Goal: Information Seeking & Learning: Learn about a topic

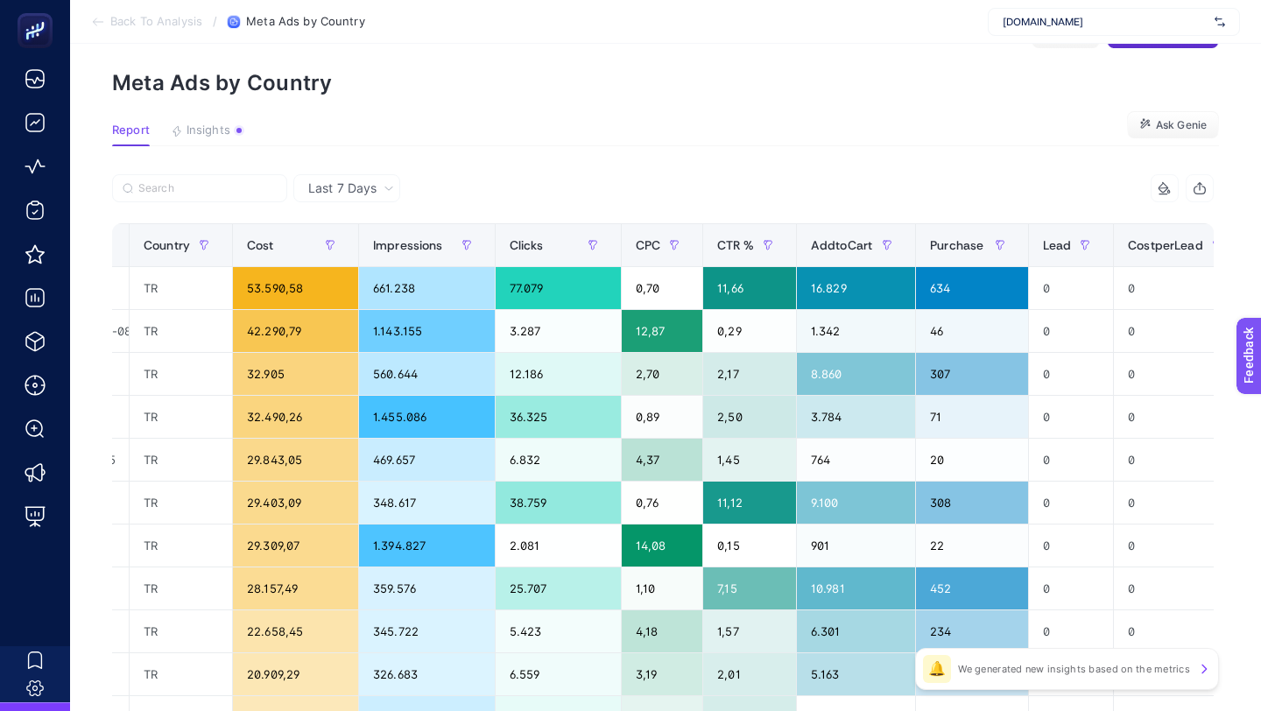
scroll to position [0, 335]
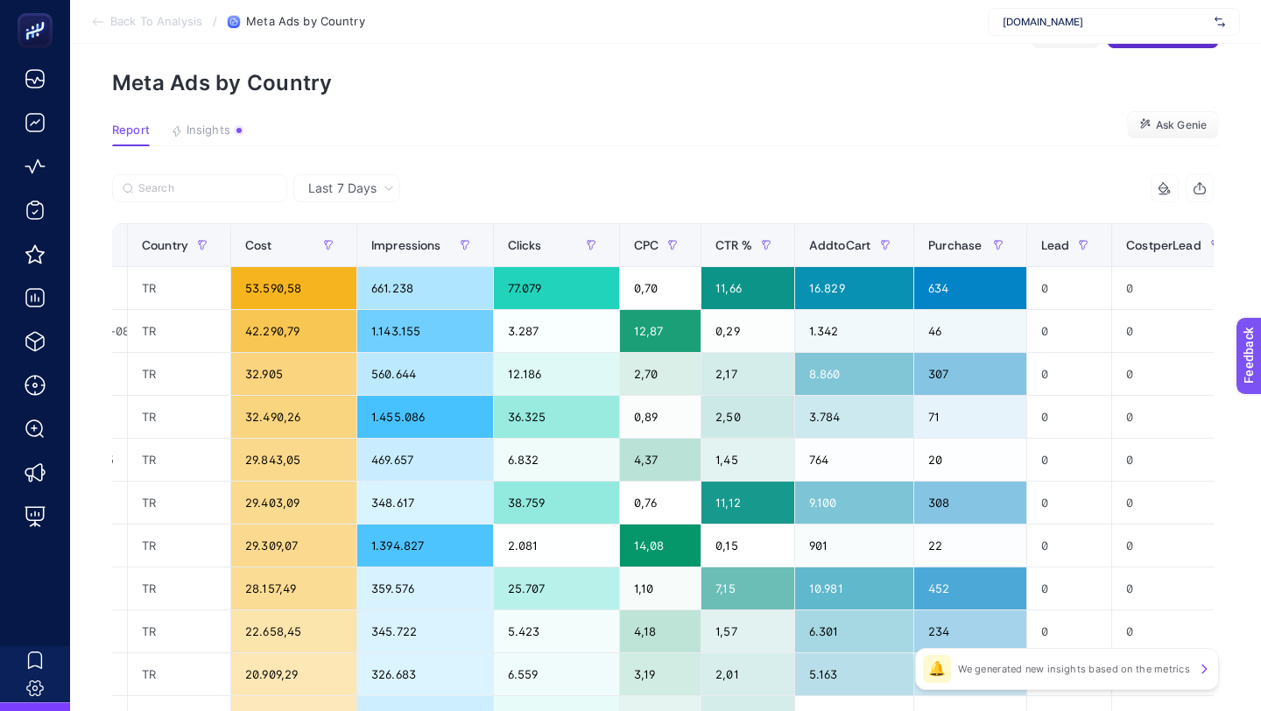
click at [1051, 5] on section "Back To Analysis / Meta Ads by Country www.suwen.com.tr" at bounding box center [665, 22] width 1191 height 44
click at [1052, 18] on span "www.suwen.com.tr" at bounding box center [1104, 22] width 205 height 14
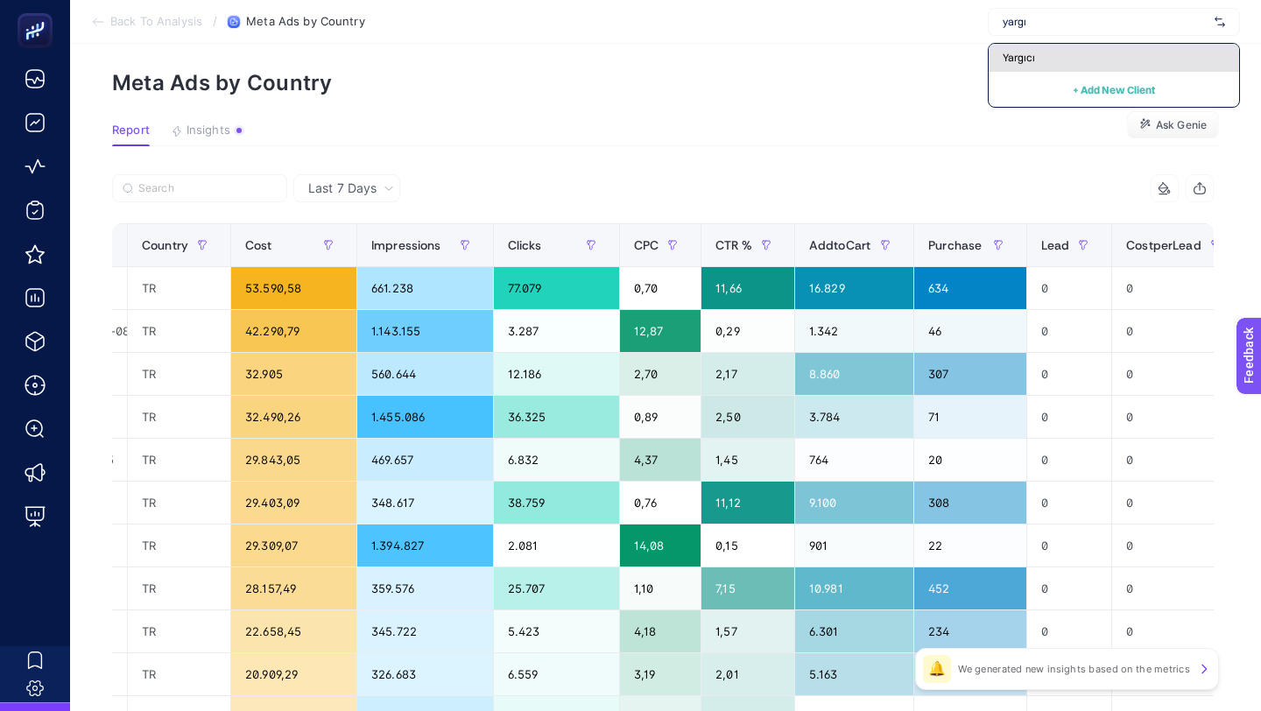
type input "yargı"
click at [1081, 61] on div "Yargıcı" at bounding box center [1113, 58] width 250 height 28
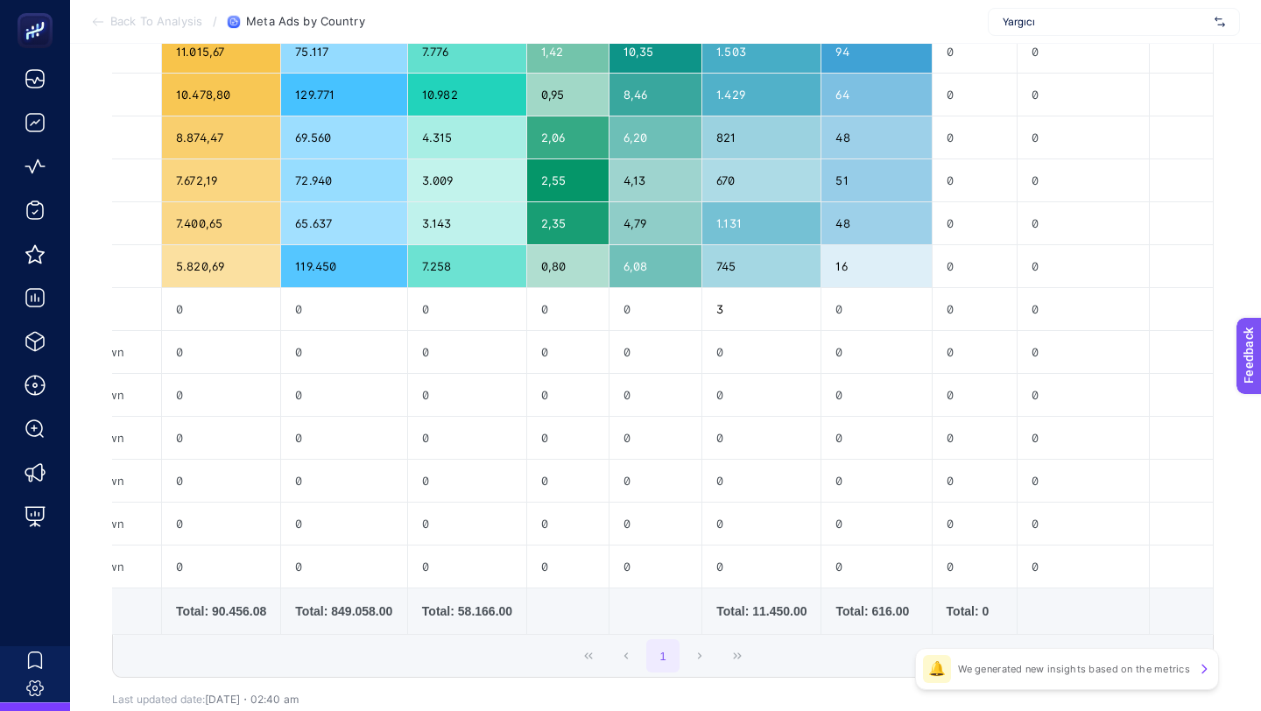
scroll to position [0, 0]
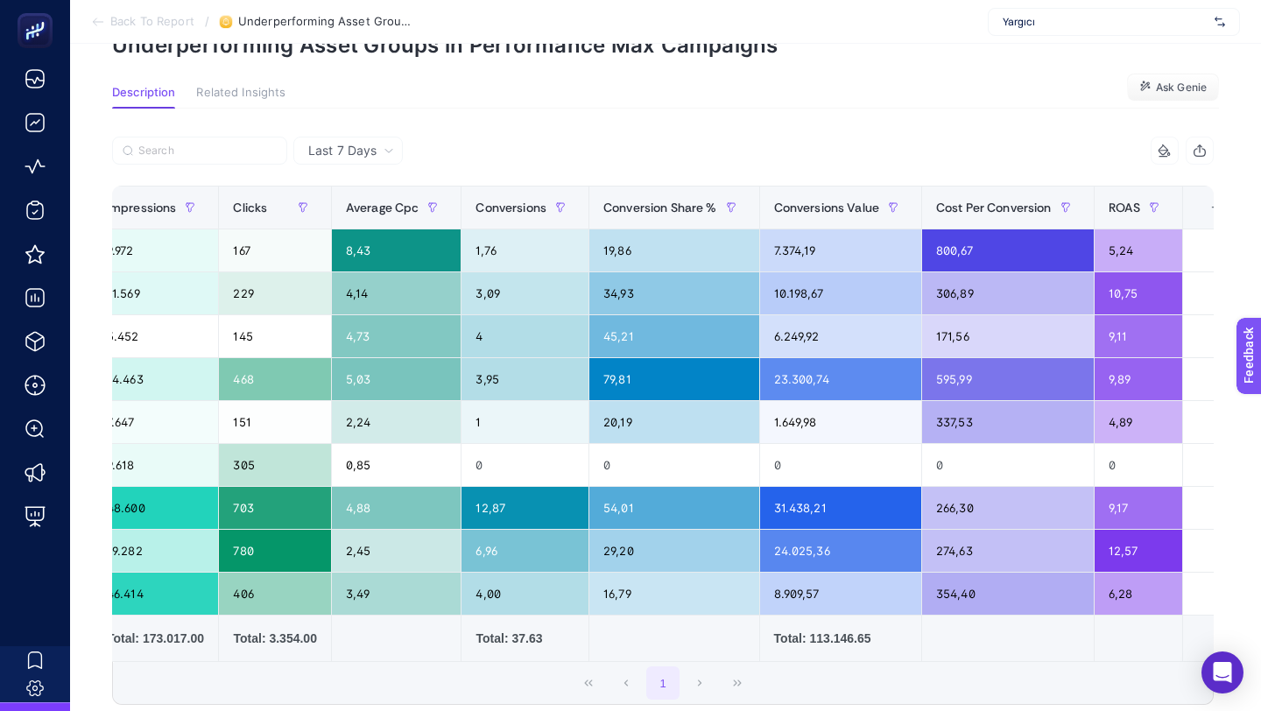
scroll to position [0, 795]
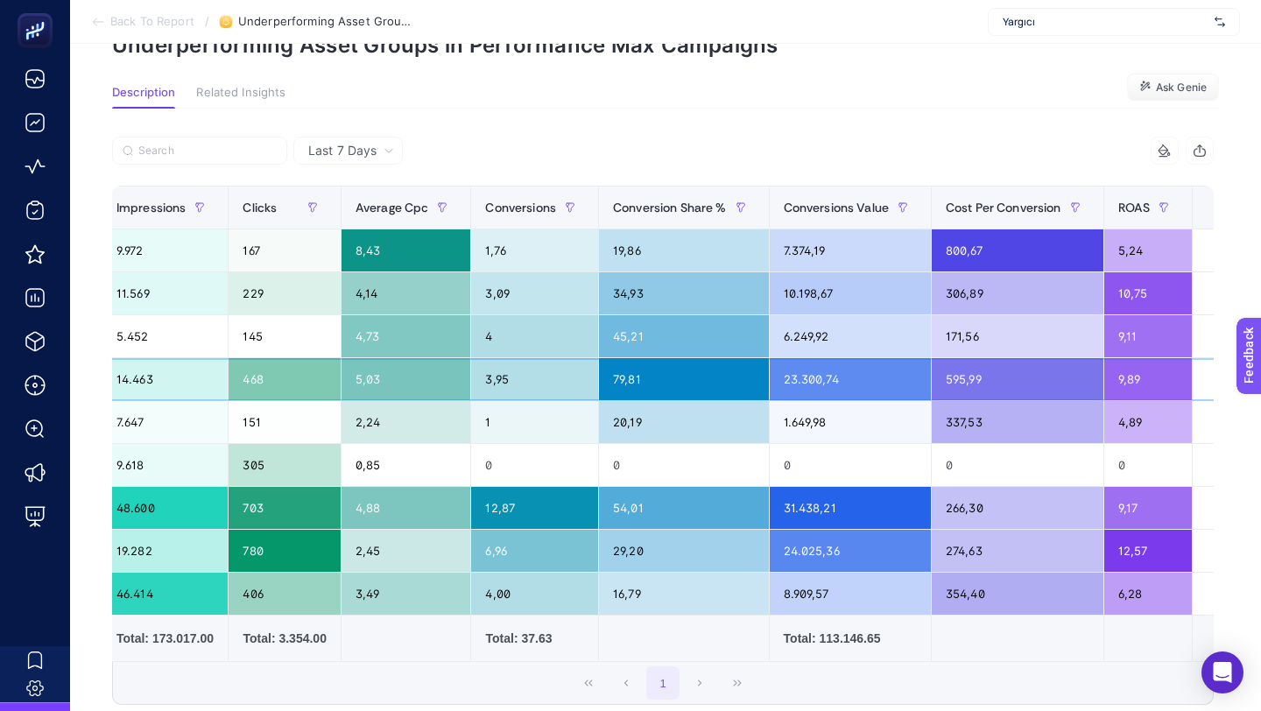
click at [821, 376] on div "23.300,74" at bounding box center [849, 379] width 161 height 42
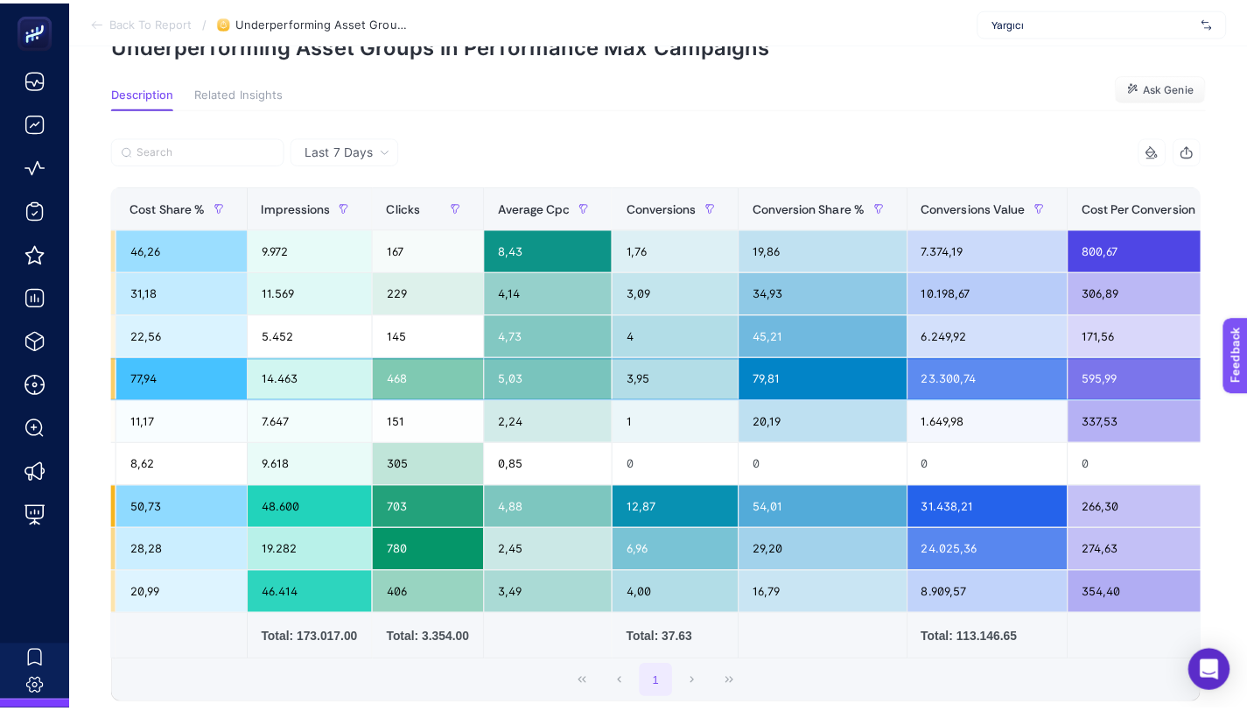
scroll to position [0, 0]
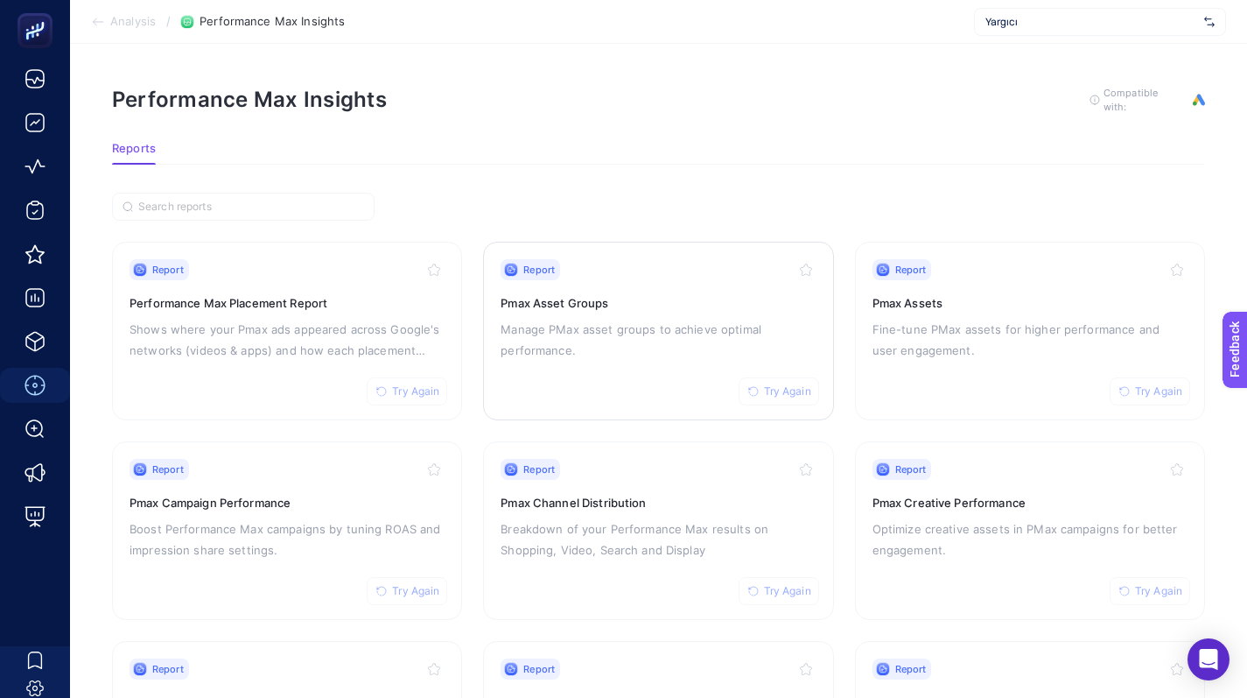
click at [613, 338] on p "Manage PMax asset groups to achieve optimal performance." at bounding box center [658, 340] width 315 height 42
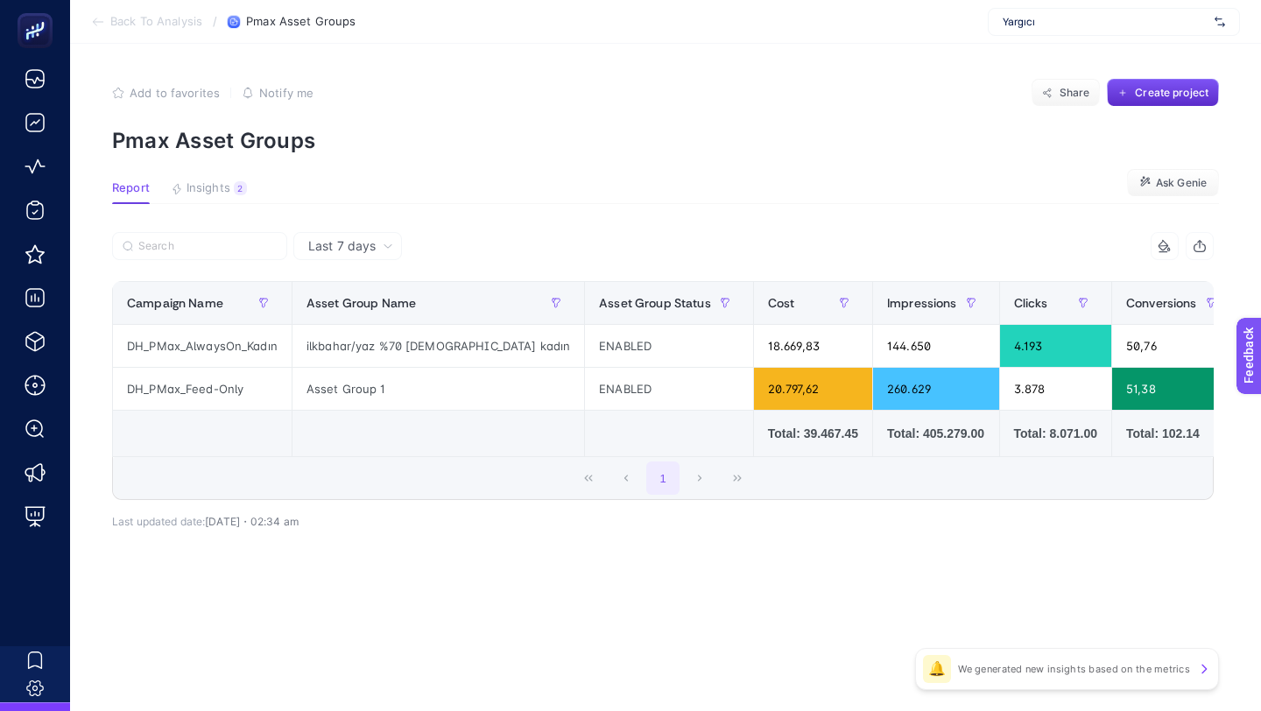
click at [1046, 31] on div "Yargıcı" at bounding box center [1113, 22] width 252 height 28
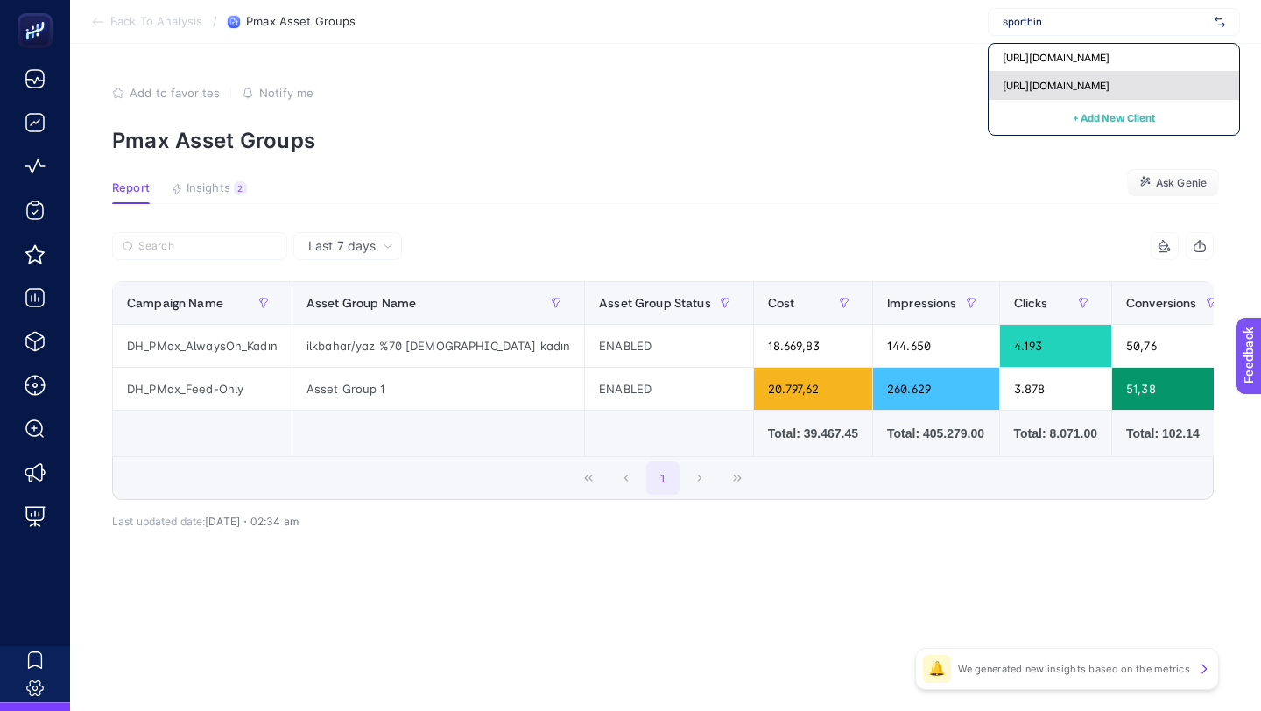
type input "sporthin"
click at [1012, 81] on span "https://www.sporthink.com.tr/" at bounding box center [1055, 86] width 107 height 14
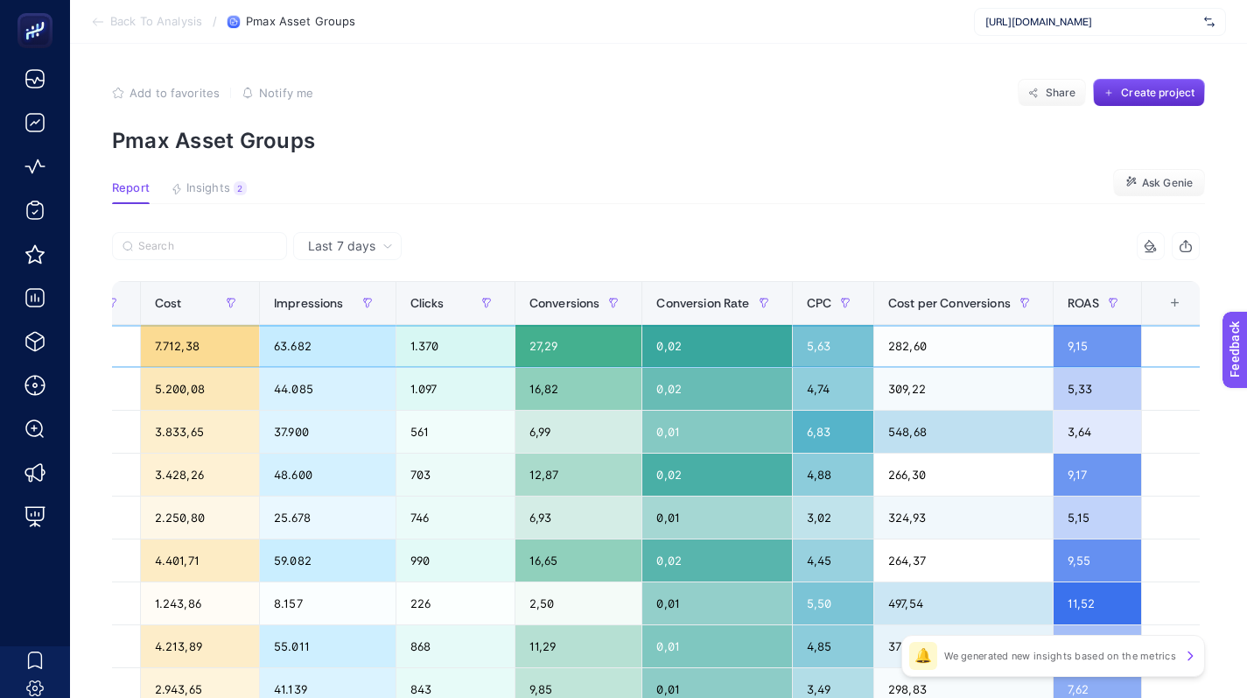
click at [748, 332] on div "0,02" at bounding box center [717, 346] width 149 height 42
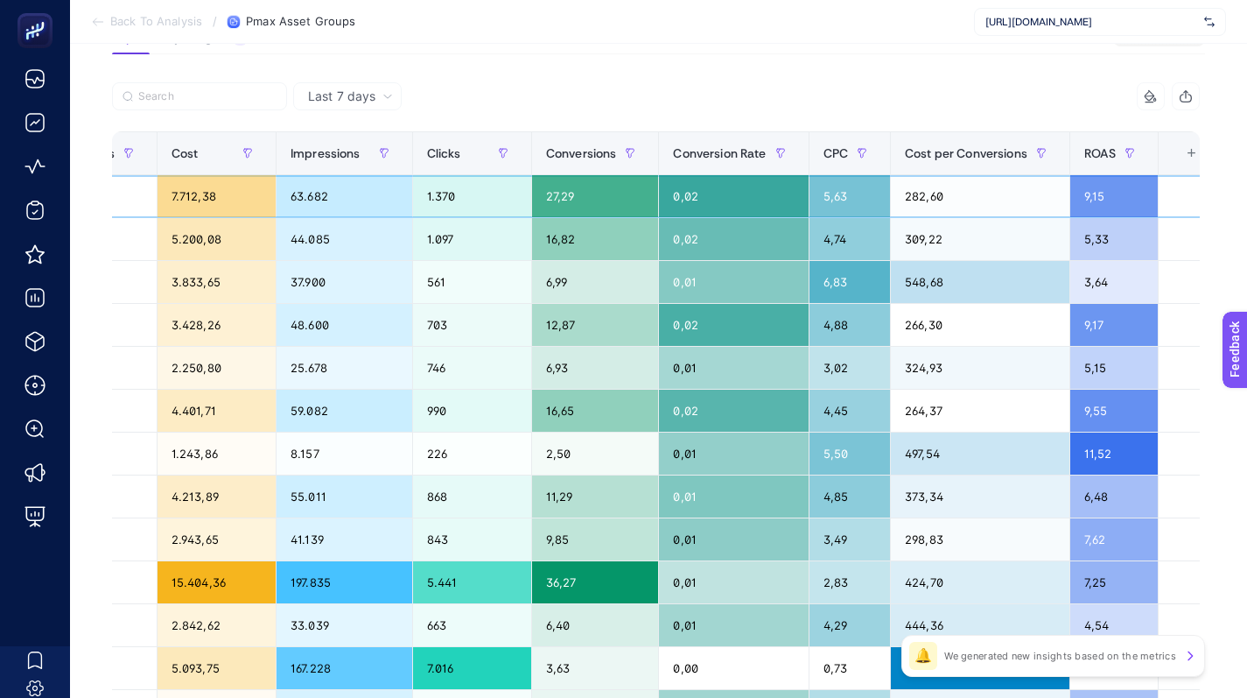
scroll to position [0, 769]
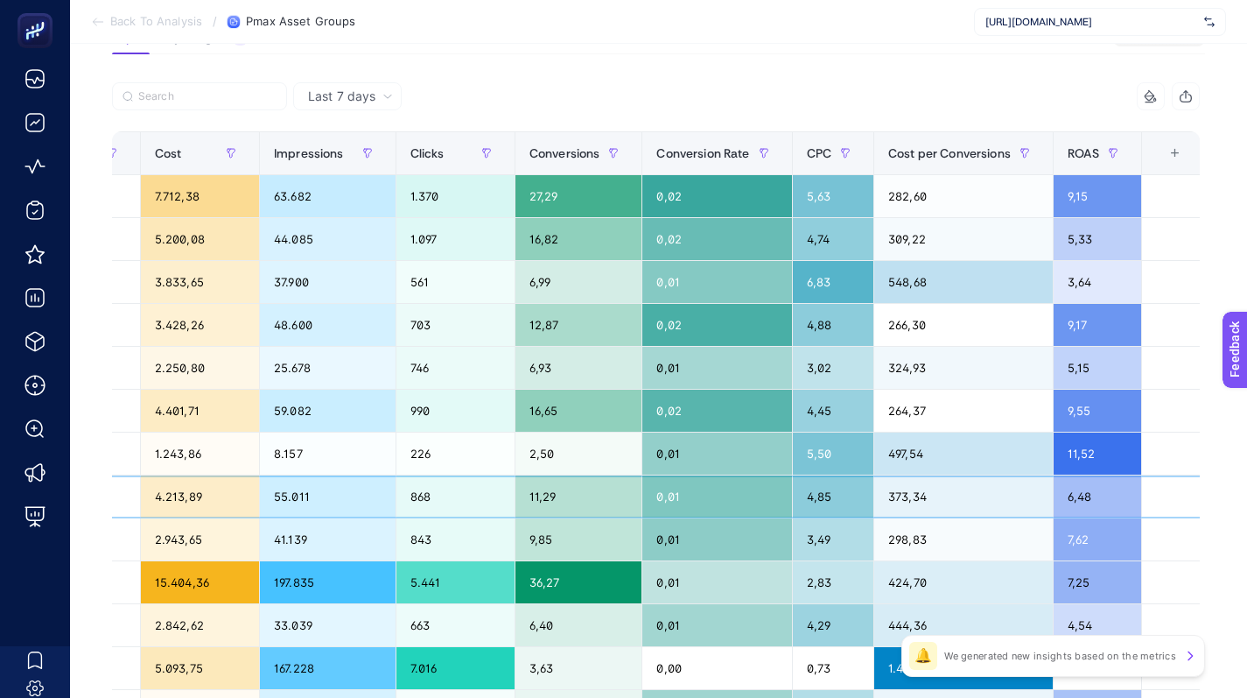
click at [575, 498] on div "11,29" at bounding box center [579, 496] width 127 height 42
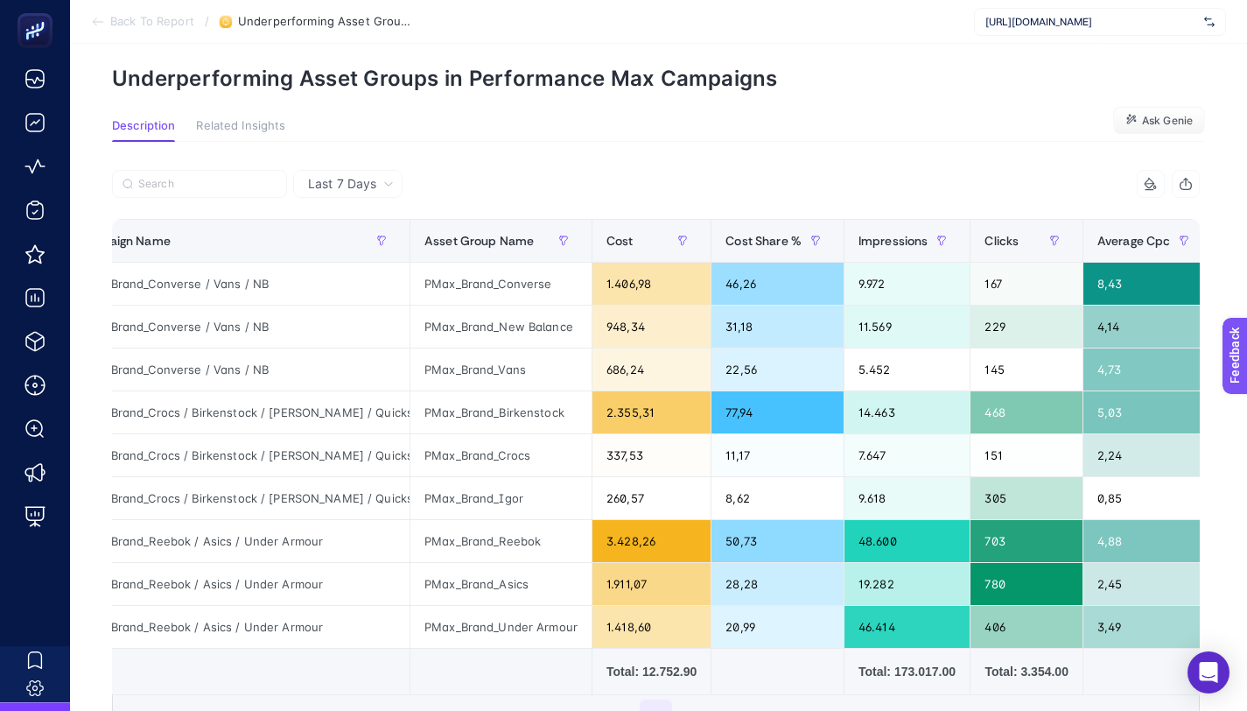
scroll to position [127, 0]
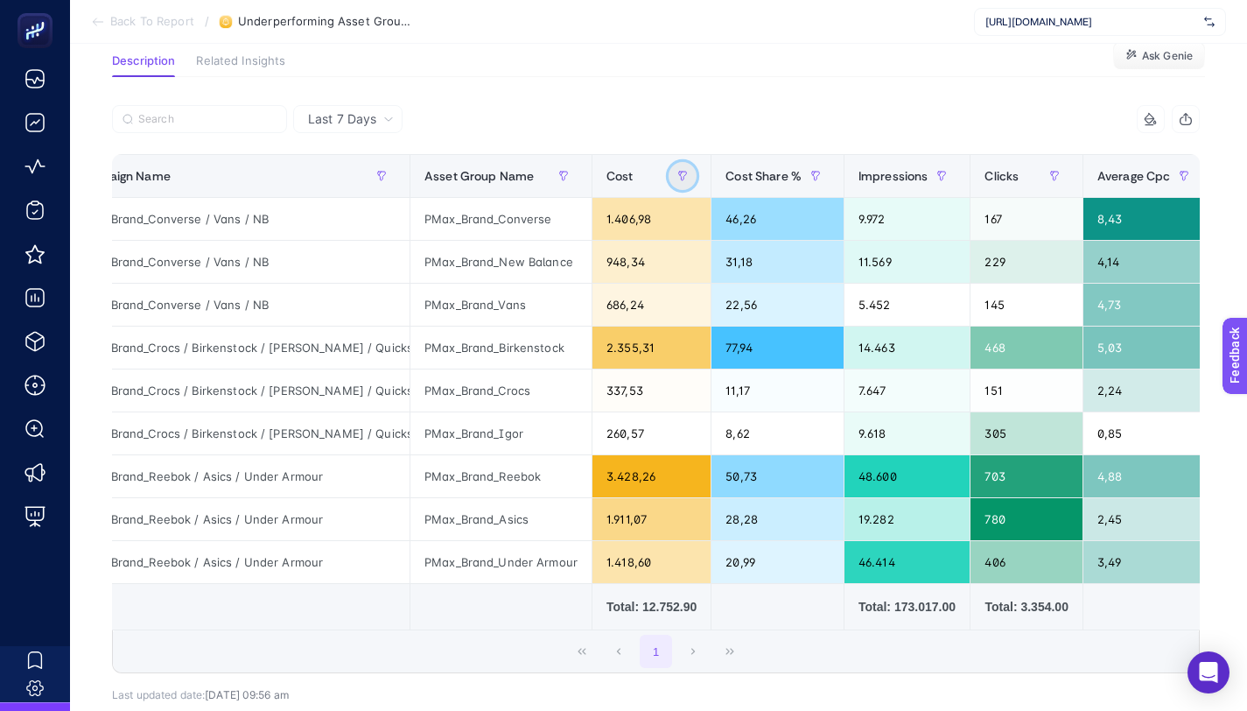
click at [669, 184] on button "button" at bounding box center [683, 176] width 28 height 28
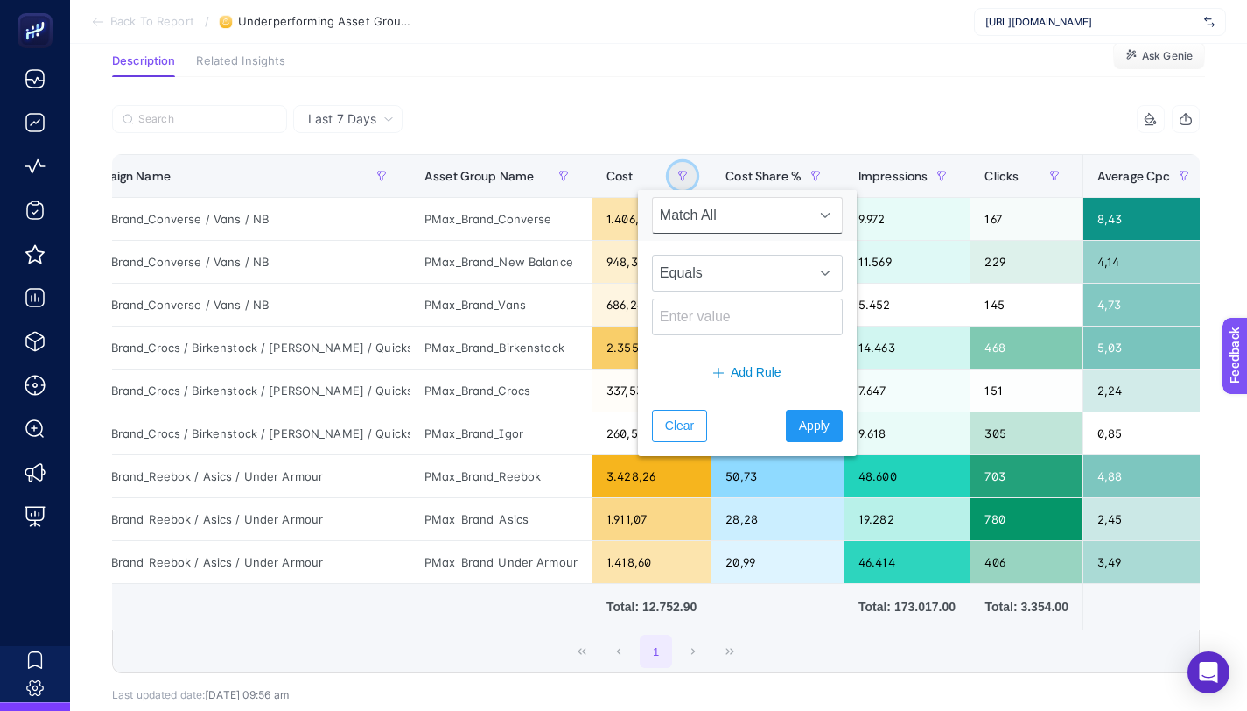
click at [669, 184] on button "button" at bounding box center [683, 176] width 28 height 28
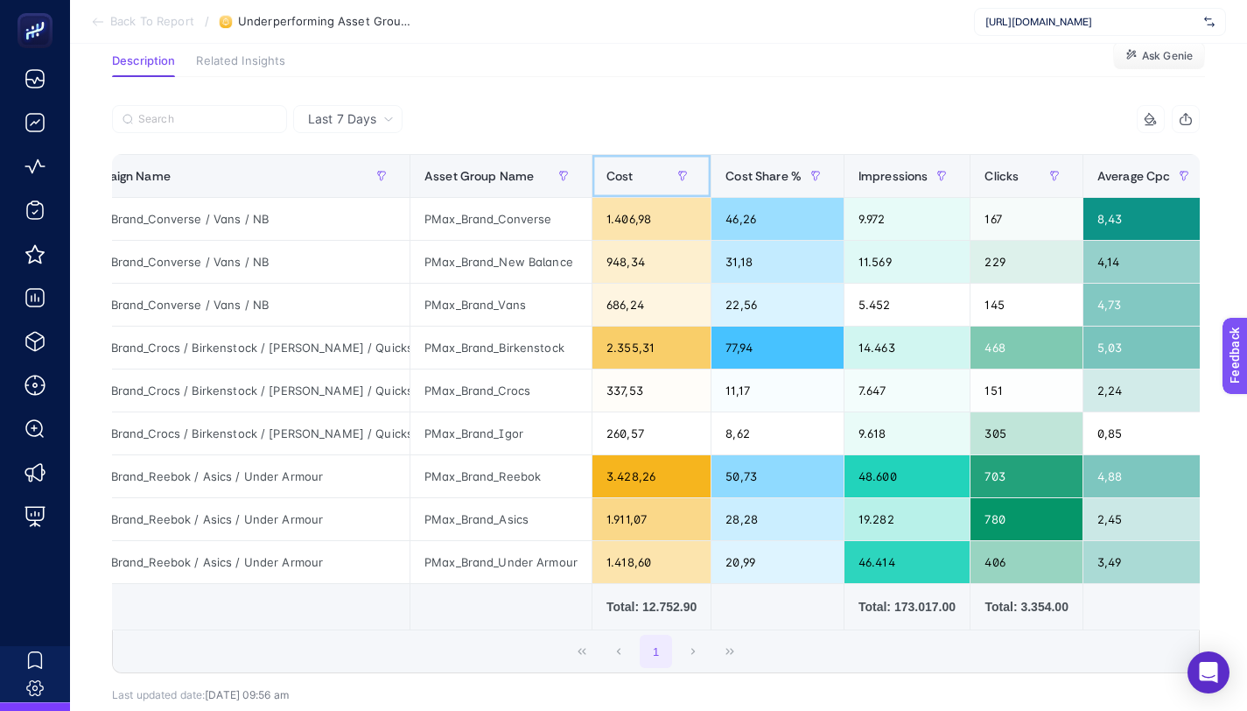
click at [607, 184] on div "Cost" at bounding box center [652, 176] width 90 height 28
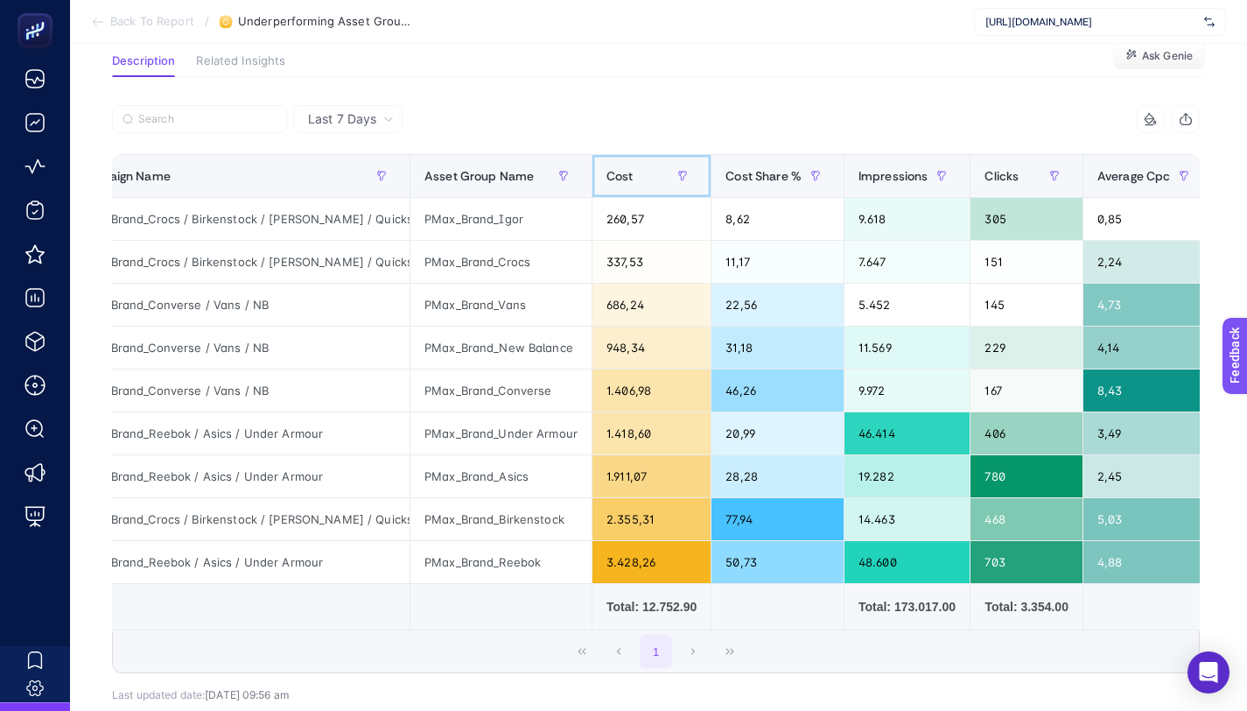
click at [607, 183] on div "Cost" at bounding box center [652, 176] width 90 height 28
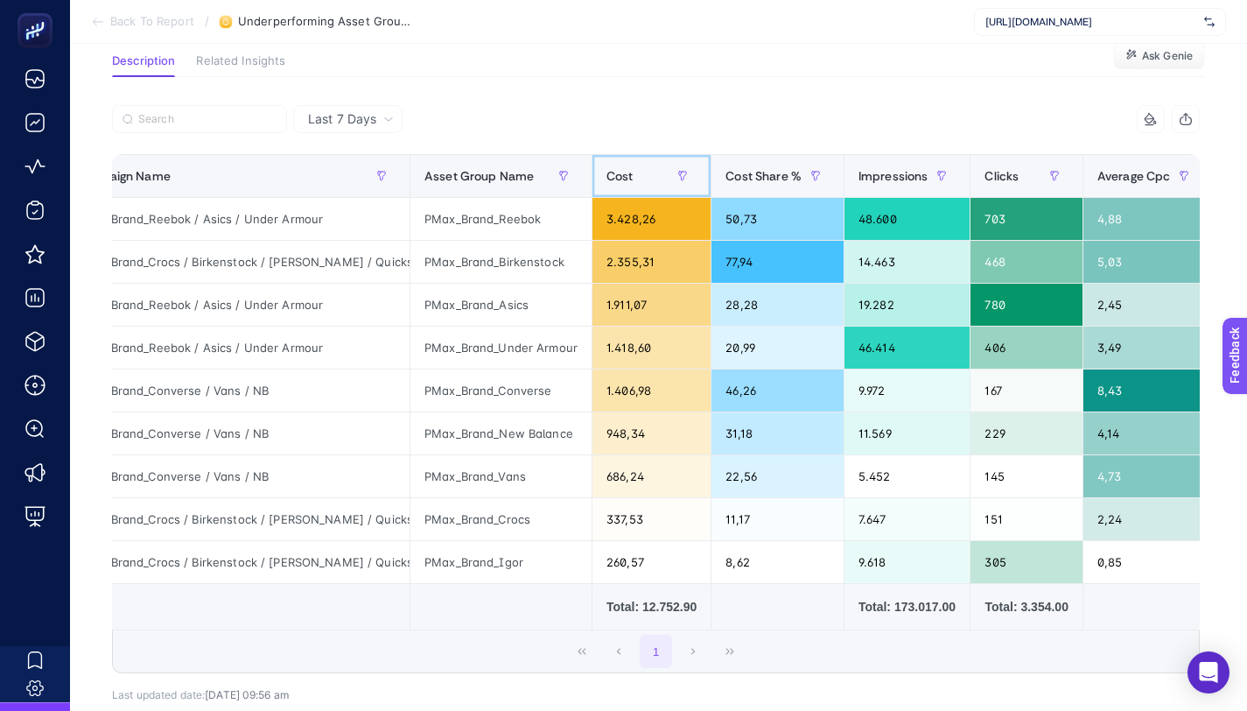
click at [607, 183] on div "Cost" at bounding box center [652, 176] width 90 height 28
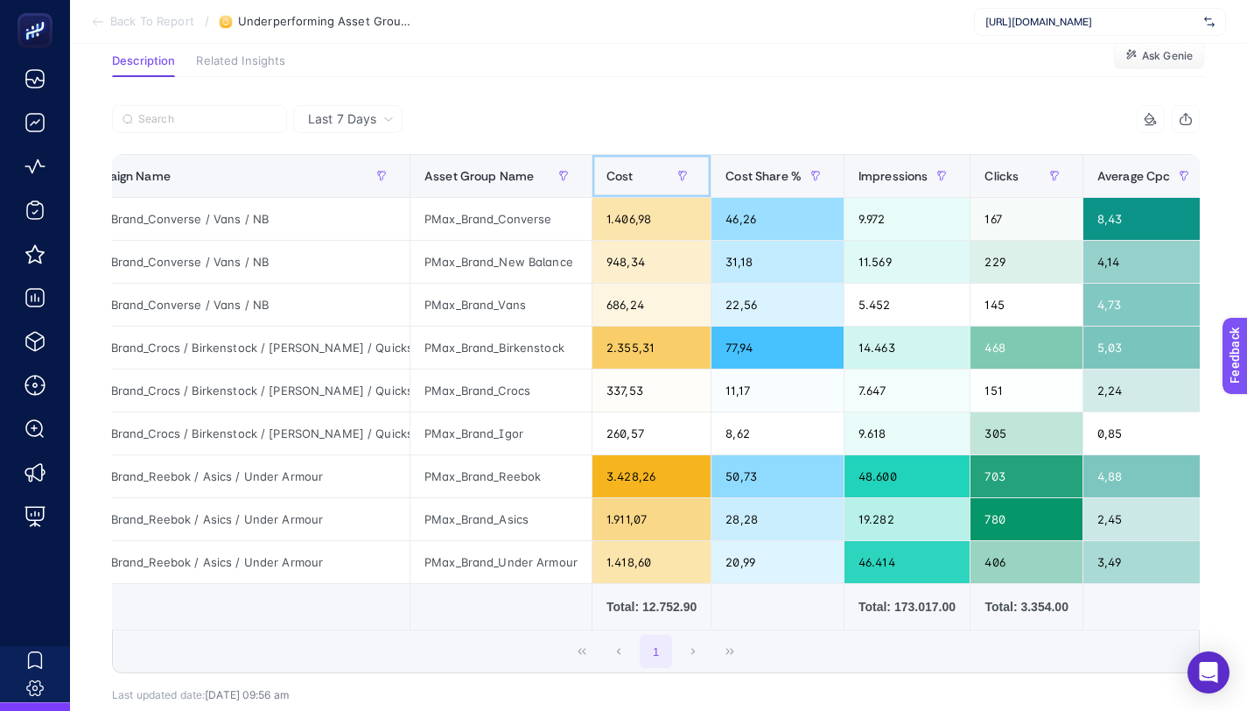
click at [619, 186] on div "Cost" at bounding box center [652, 176] width 90 height 28
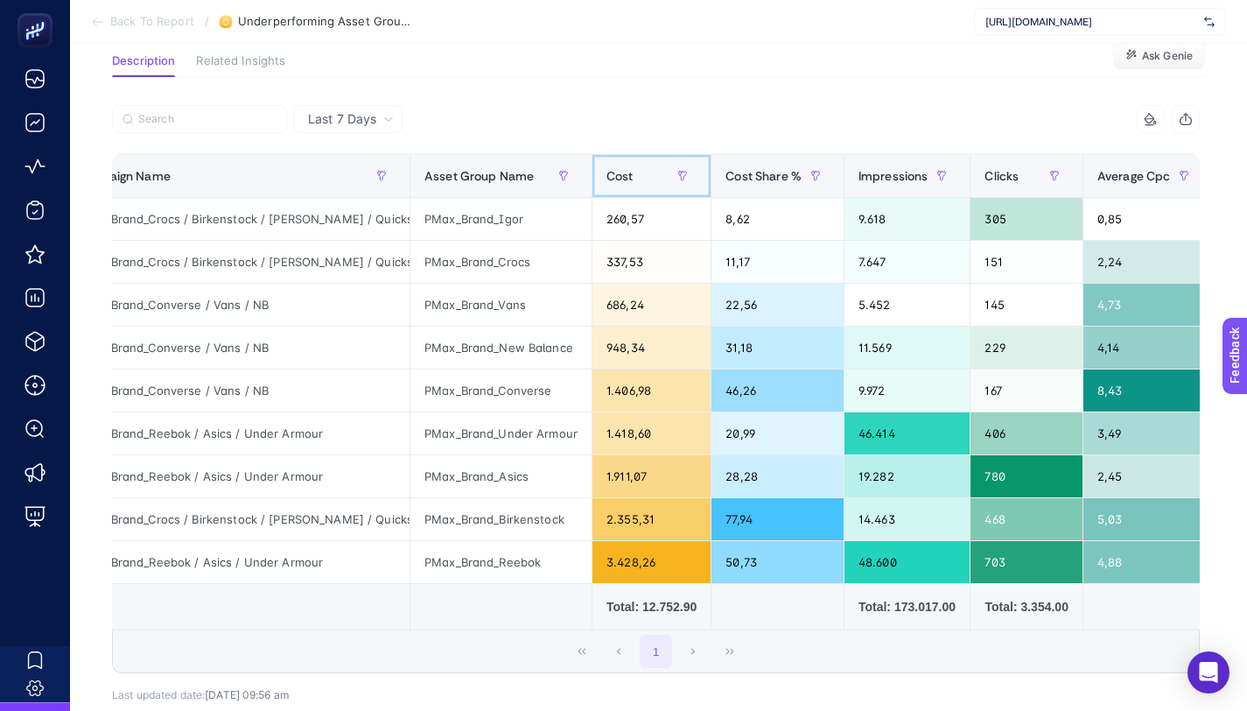
click at [618, 186] on div "Cost" at bounding box center [652, 176] width 90 height 28
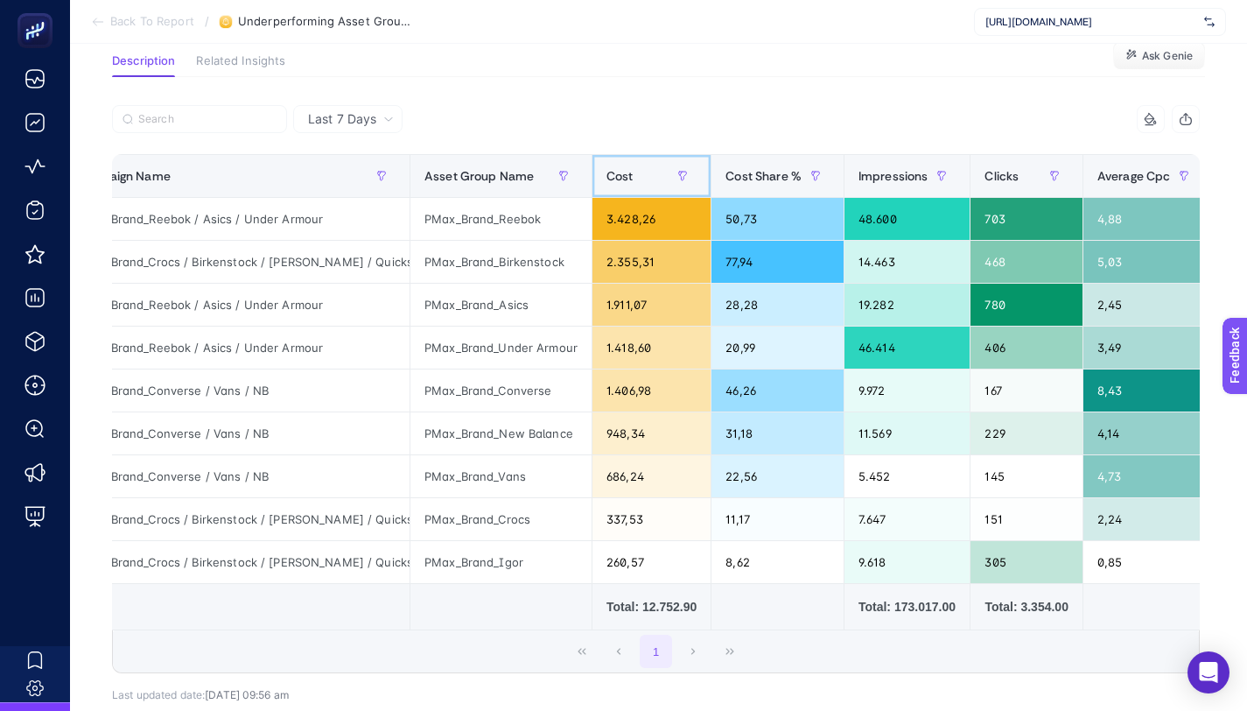
click at [619, 187] on div "Cost" at bounding box center [652, 176] width 90 height 28
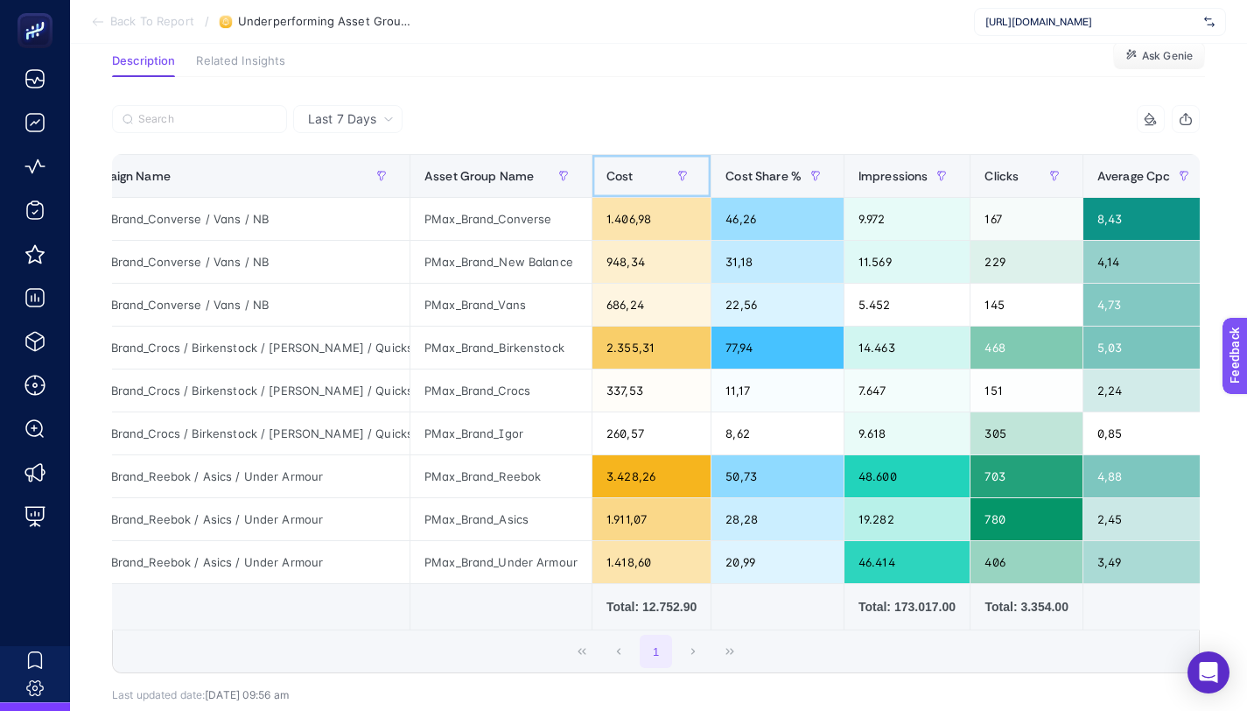
click at [620, 191] on th "Cost" at bounding box center [652, 176] width 119 height 43
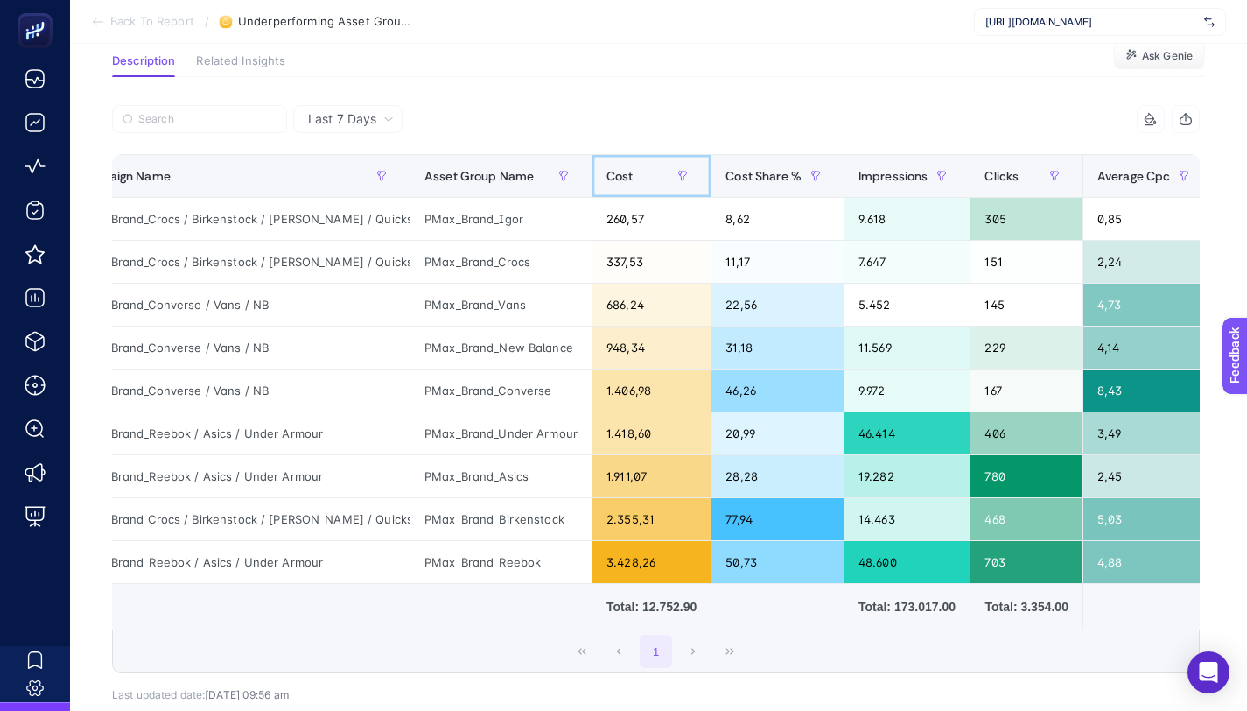
click at [621, 192] on th "Cost" at bounding box center [652, 176] width 119 height 43
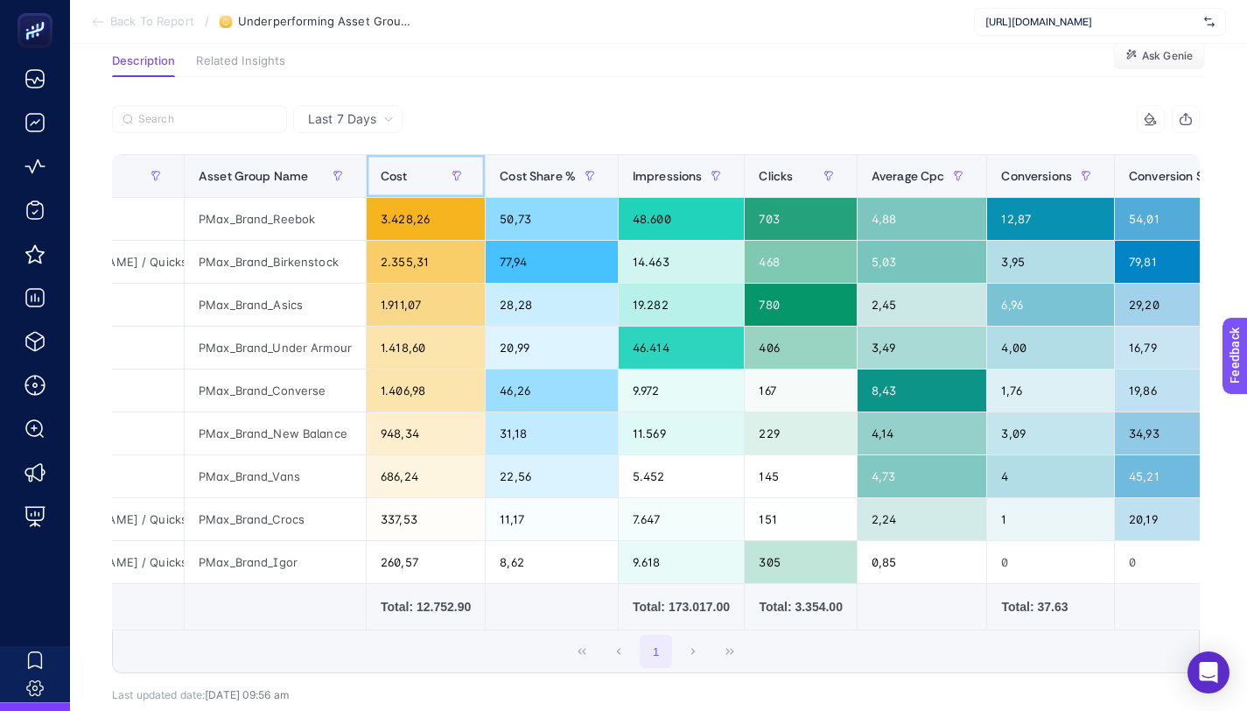
scroll to position [0, 279]
click at [380, 176] on span "Cost" at bounding box center [393, 176] width 27 height 14
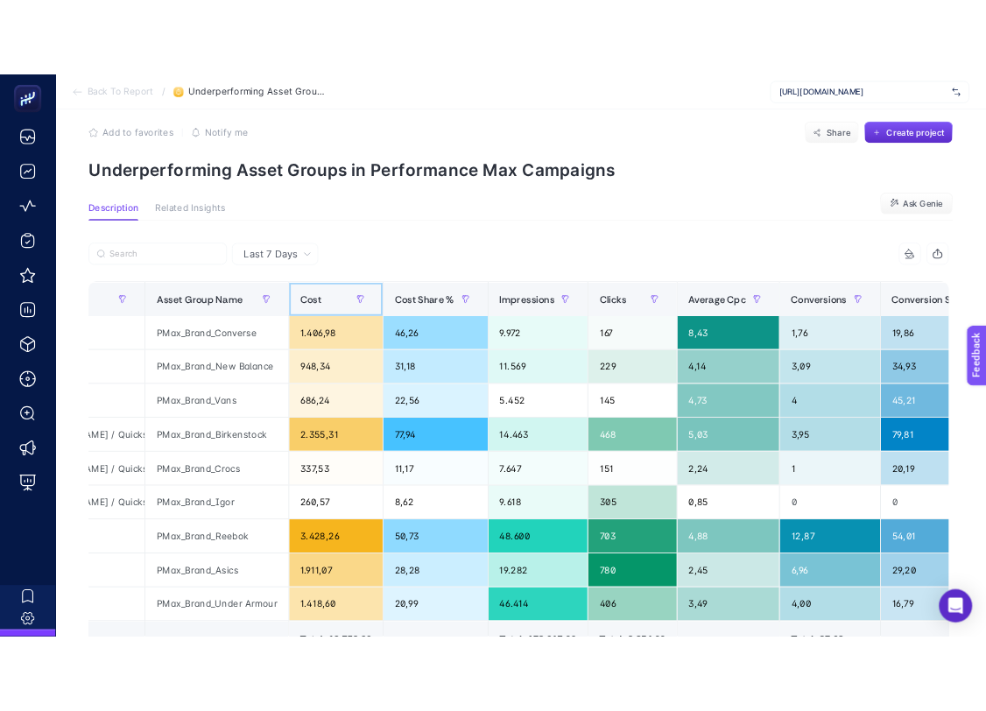
scroll to position [0, 0]
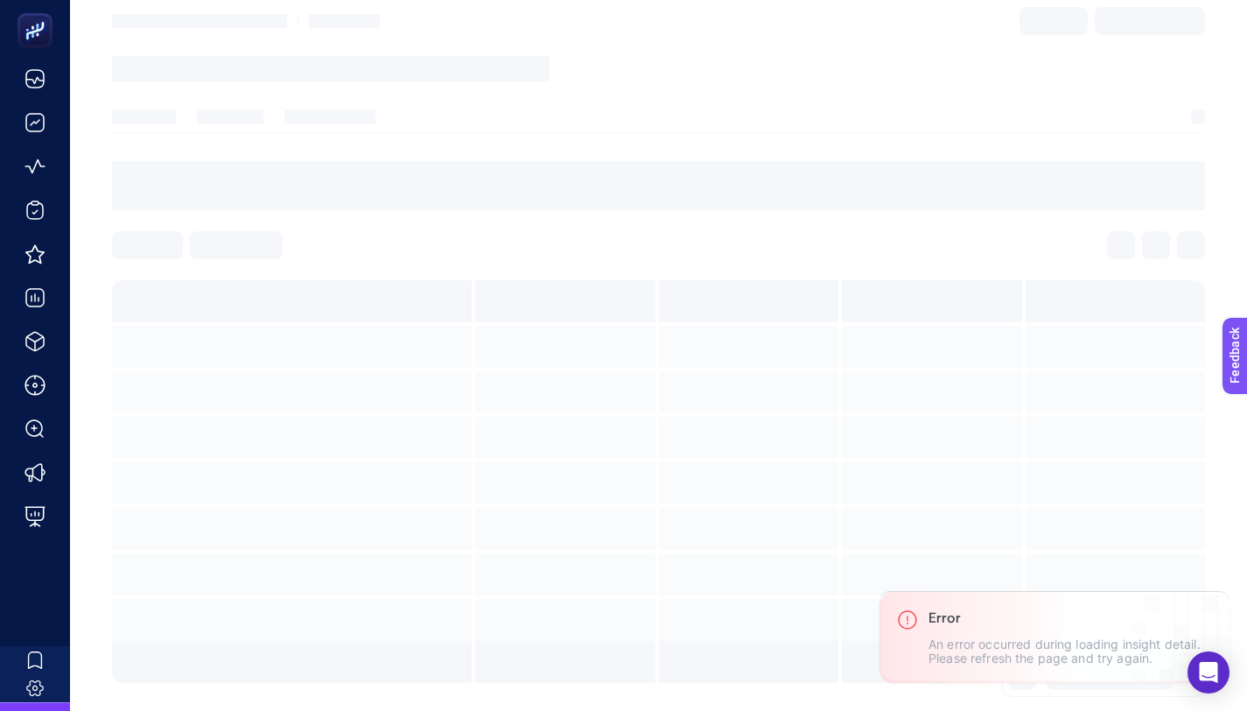
scroll to position [79, 0]
